Goal: Task Accomplishment & Management: Use online tool/utility

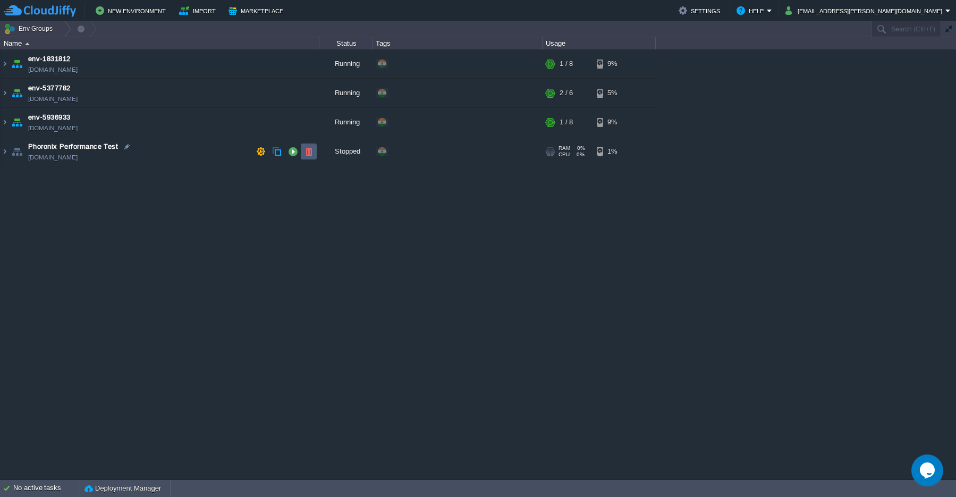
click at [308, 156] on button "button" at bounding box center [309, 152] width 10 height 10
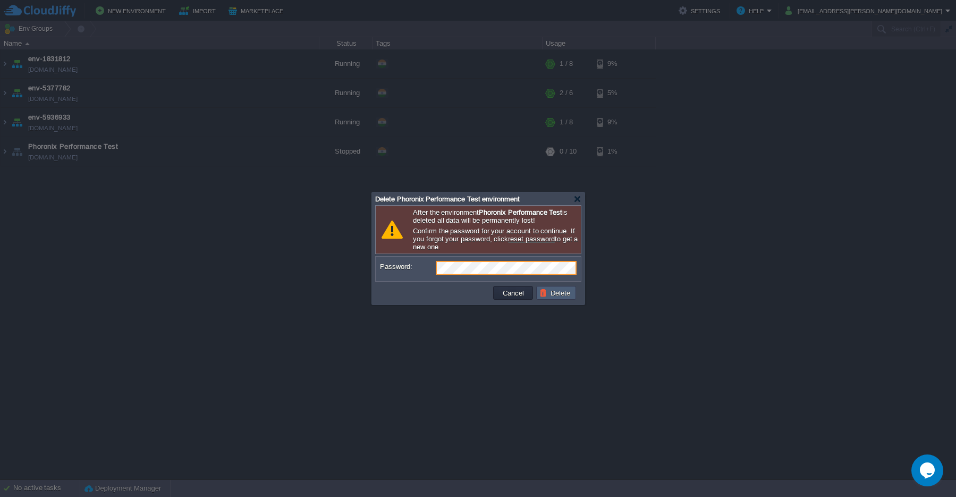
click at [559, 294] on button "Delete" at bounding box center [556, 293] width 34 height 10
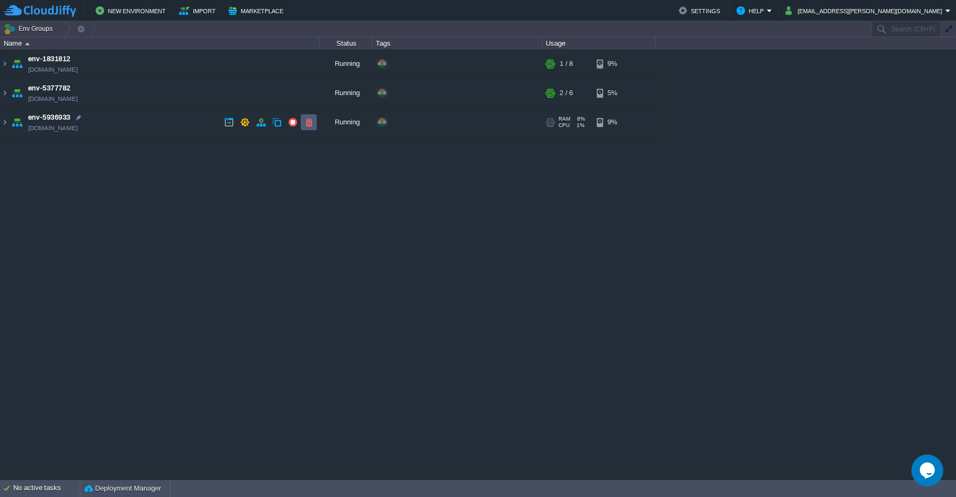
click at [312, 127] on td at bounding box center [309, 122] width 16 height 16
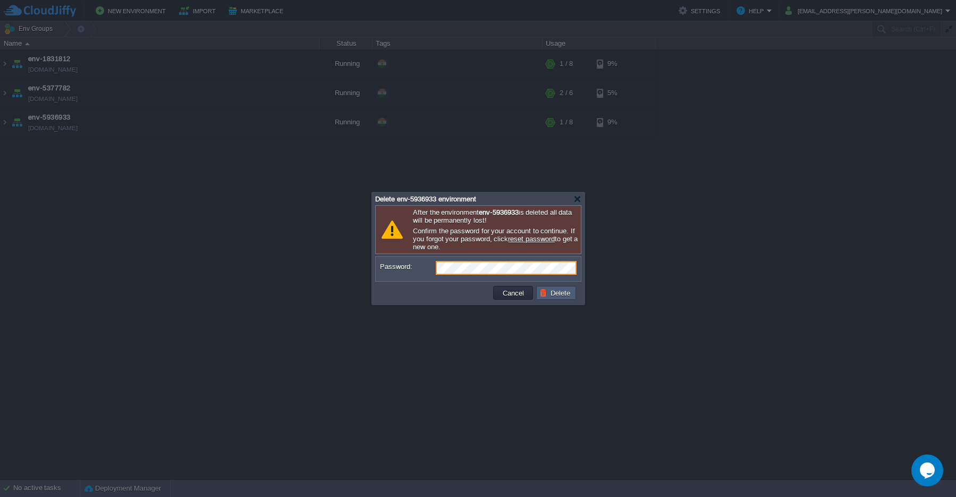
click at [556, 296] on button "Delete" at bounding box center [556, 293] width 34 height 10
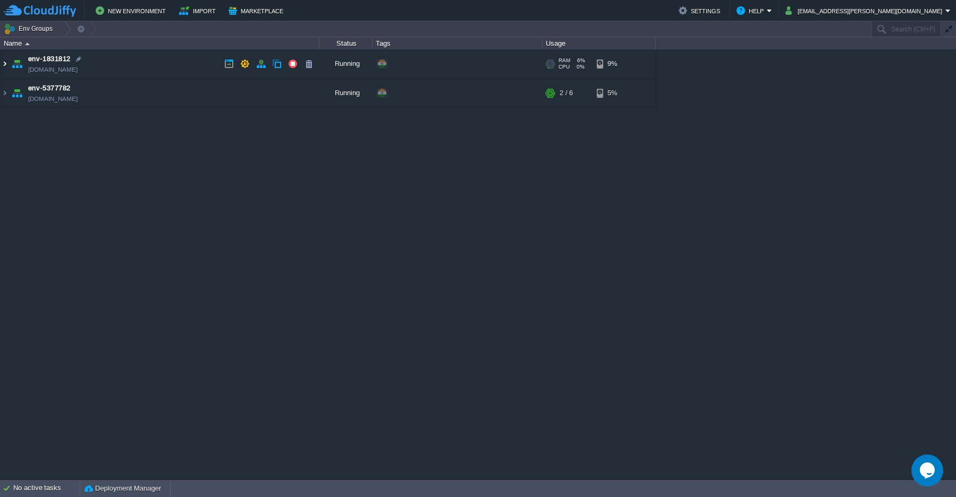
click at [5, 67] on img at bounding box center [5, 63] width 8 height 29
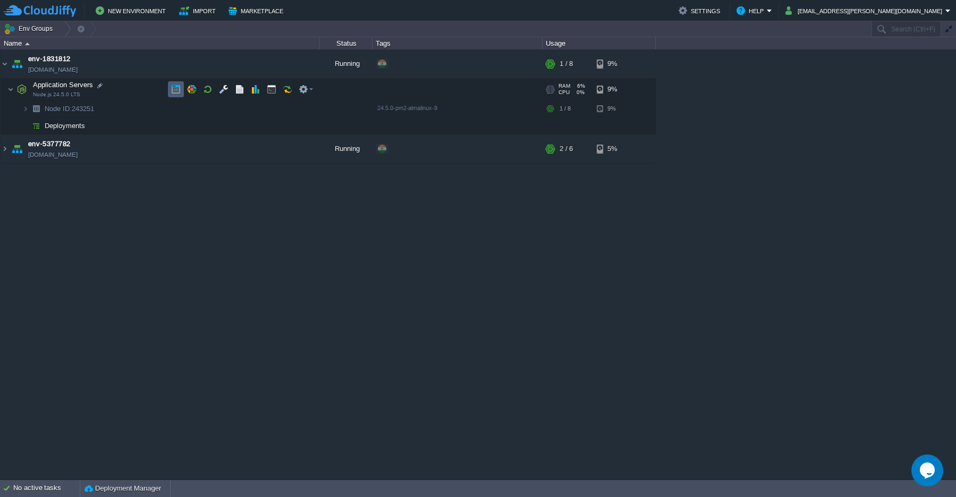
click at [179, 93] on button "button" at bounding box center [176, 89] width 10 height 10
click at [238, 112] on button "button" at bounding box center [240, 109] width 10 height 10
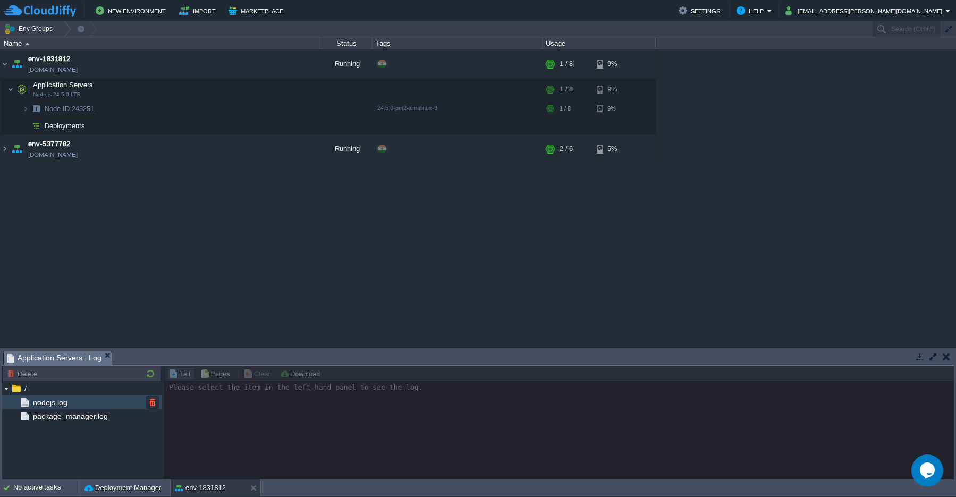
click at [53, 405] on span "nodejs.log" at bounding box center [50, 402] width 38 height 10
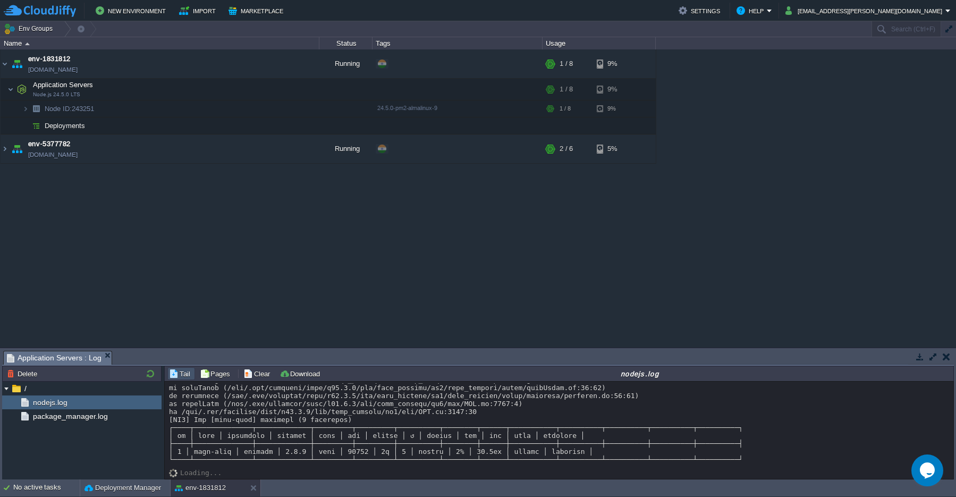
scroll to position [1284, 0]
click at [93, 423] on div "/ nodejs.log package_manager.log" at bounding box center [81, 430] width 159 height 98
click at [89, 416] on span "package_manager.log" at bounding box center [70, 416] width 79 height 10
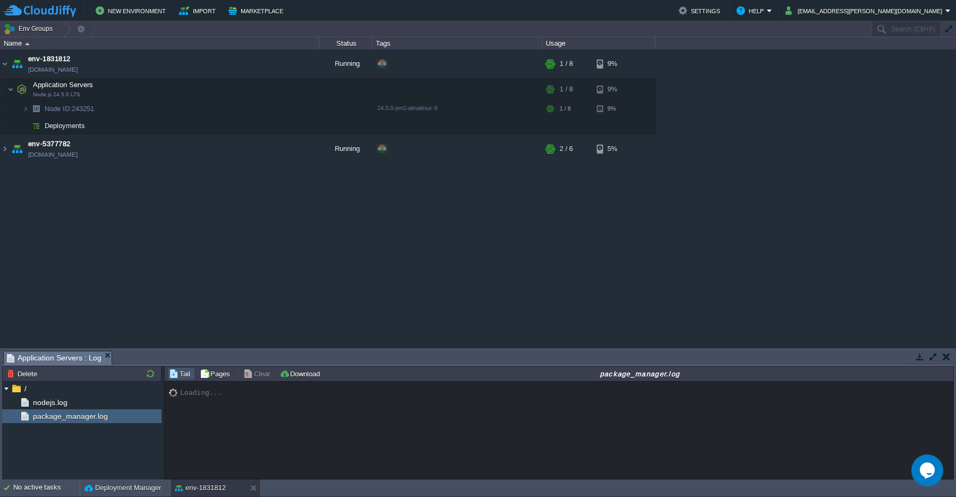
scroll to position [381, 0]
